Goal: Check status: Check status

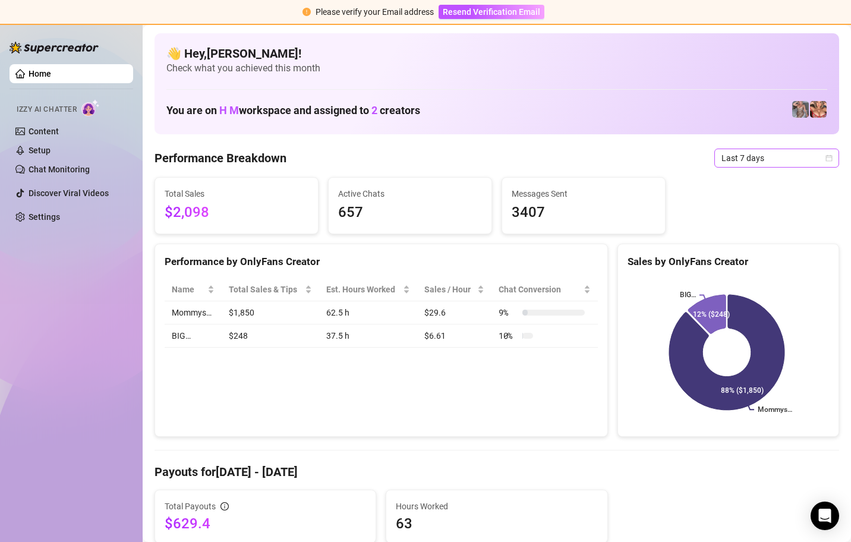
click at [826, 160] on icon "calendar" at bounding box center [829, 158] width 7 height 7
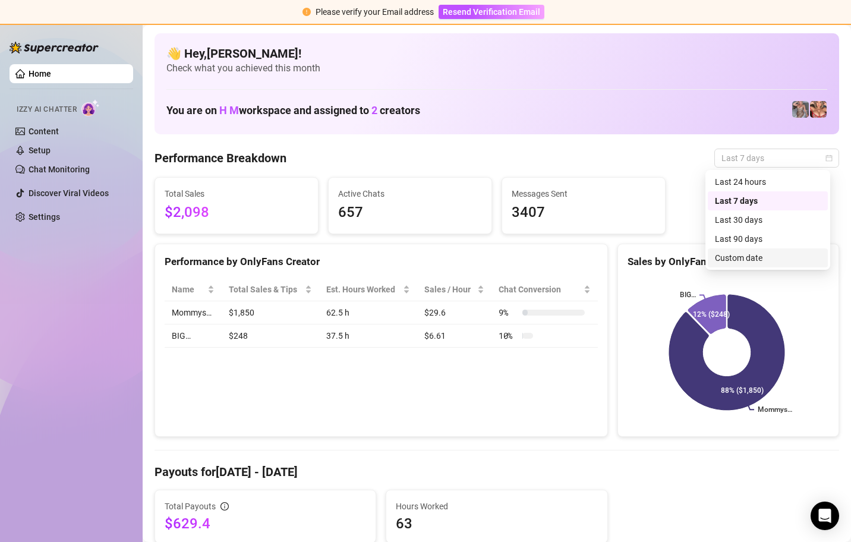
click at [800, 262] on div "Custom date" at bounding box center [768, 257] width 106 height 13
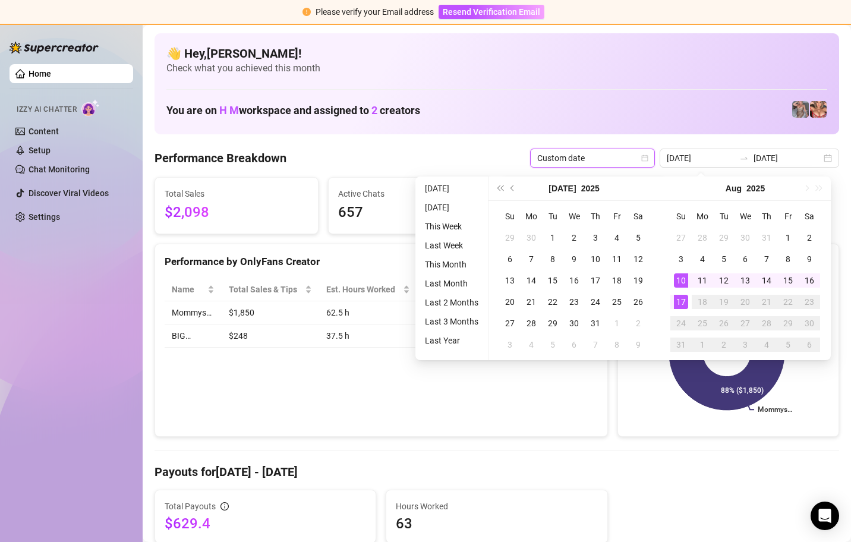
type input "[DATE]"
click at [679, 303] on div "17" at bounding box center [681, 302] width 14 height 14
type input "[DATE]"
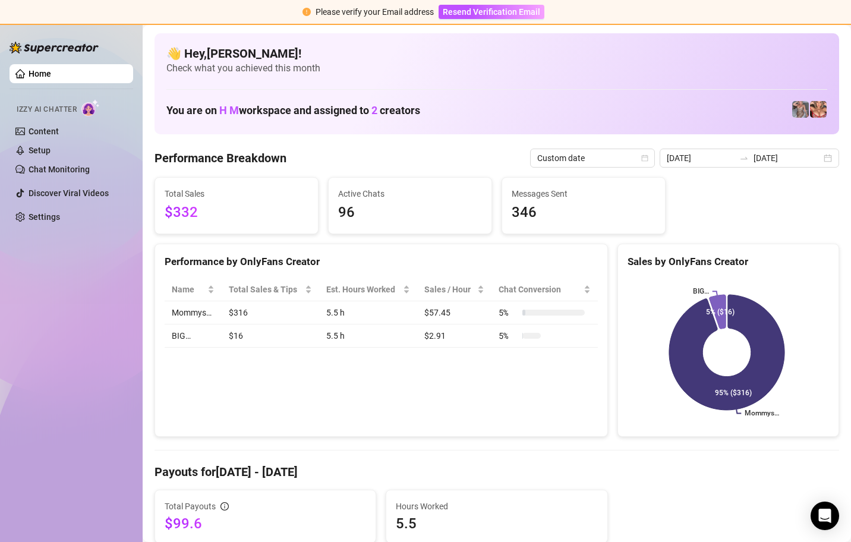
click at [339, 159] on div "Performance Breakdown Custom date 2025-08-17 2025-08-17" at bounding box center [497, 158] width 685 height 19
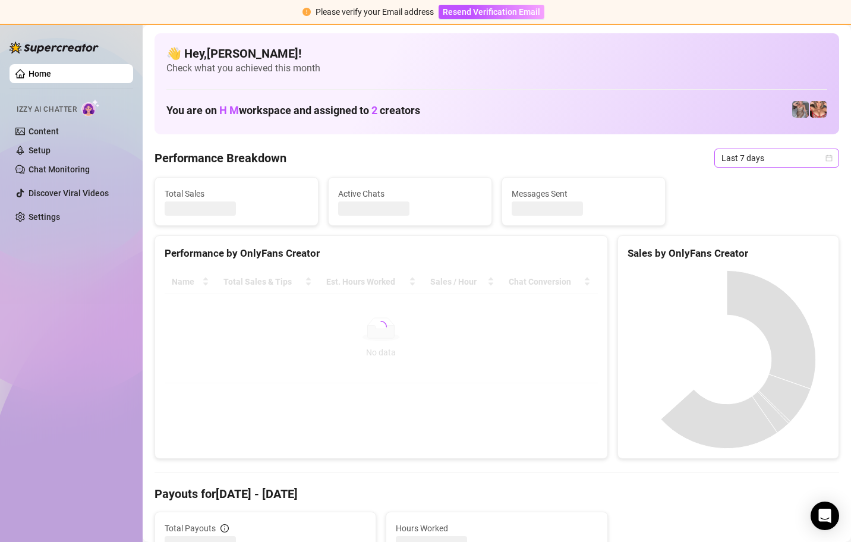
click at [826, 156] on icon "calendar" at bounding box center [829, 158] width 7 height 7
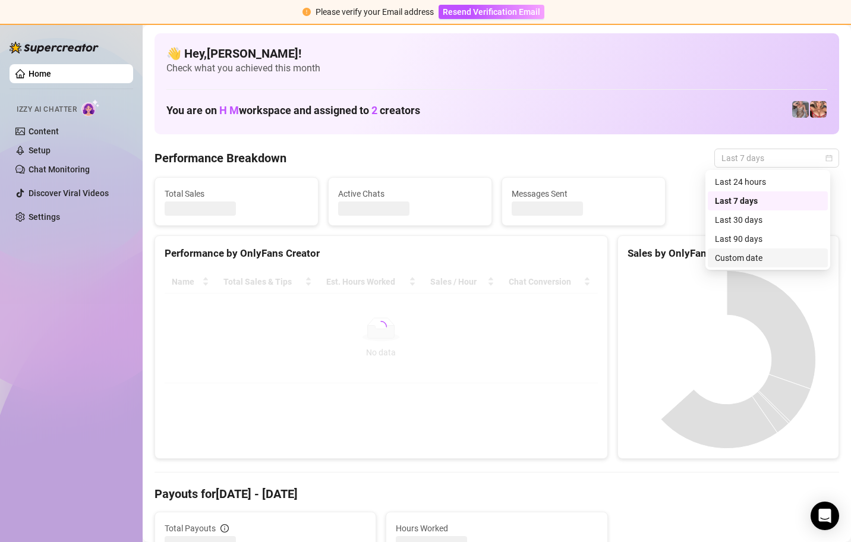
click at [767, 256] on div "Custom date" at bounding box center [768, 257] width 106 height 13
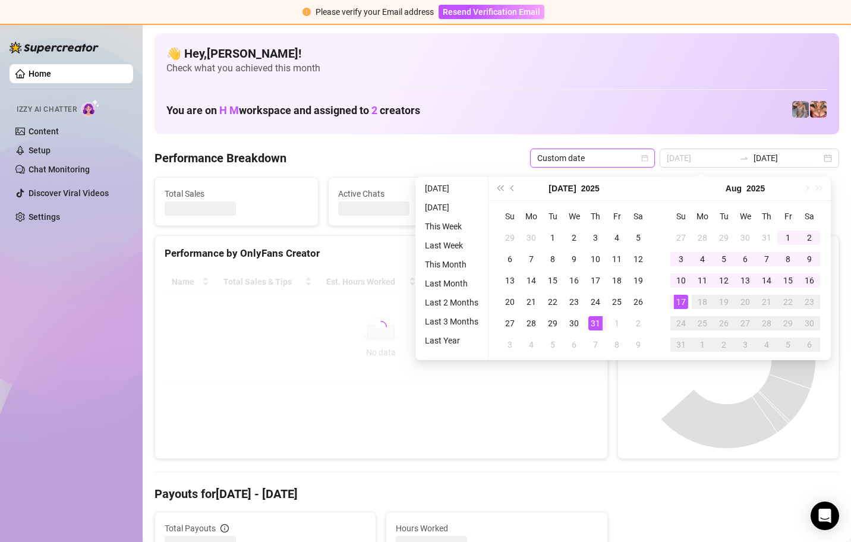
type input "[DATE]"
click at [681, 301] on div "17" at bounding box center [681, 302] width 14 height 14
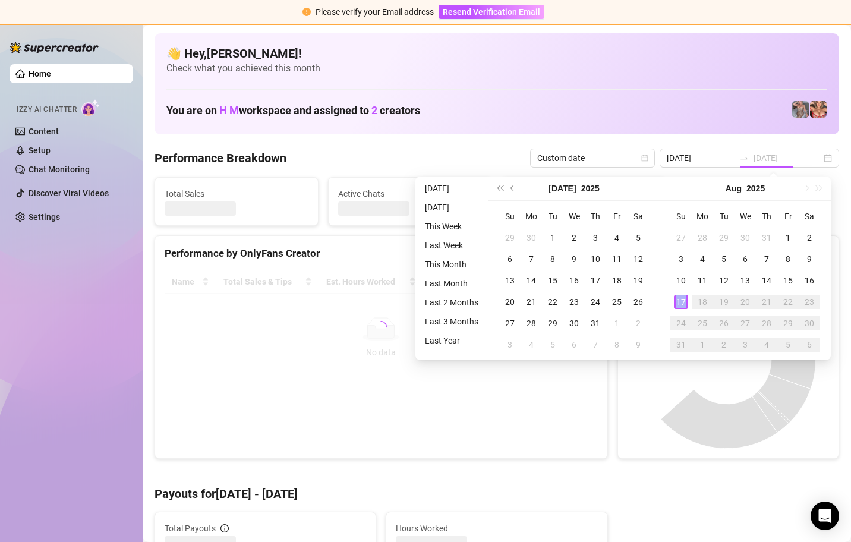
click at [681, 301] on div "17" at bounding box center [681, 302] width 14 height 14
type input "[DATE]"
